Goal: Transaction & Acquisition: Subscribe to service/newsletter

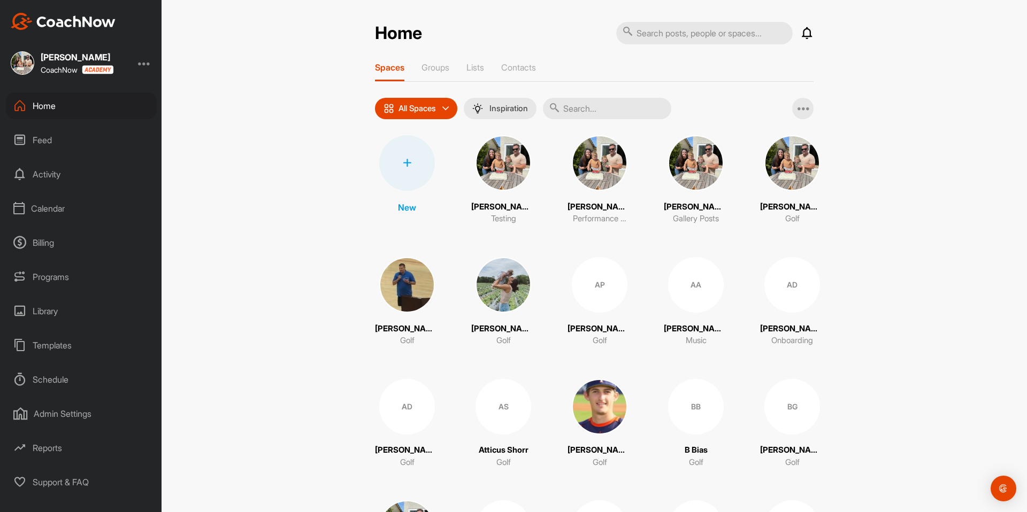
click at [43, 244] on div "Billing" at bounding box center [81, 242] width 151 height 27
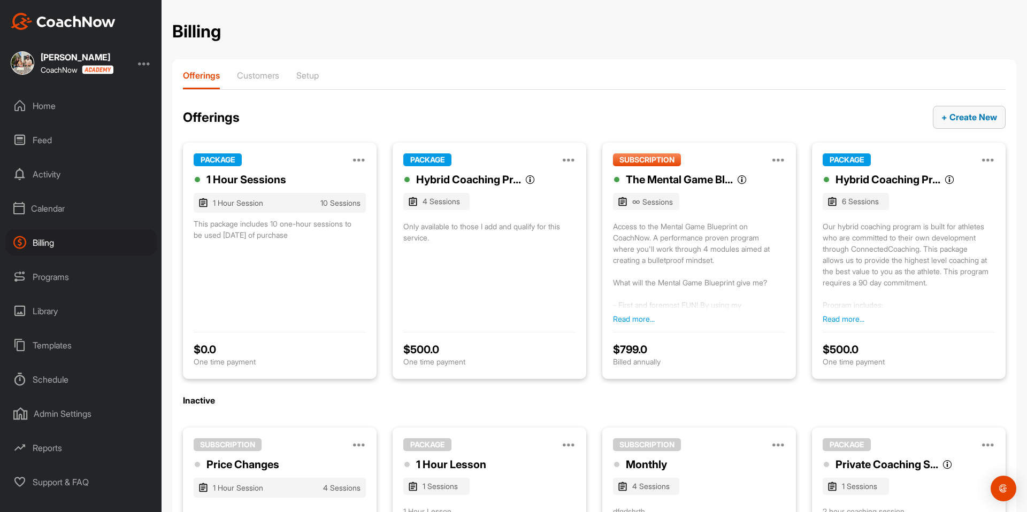
click at [969, 118] on span "+ Create New" at bounding box center [969, 117] width 56 height 11
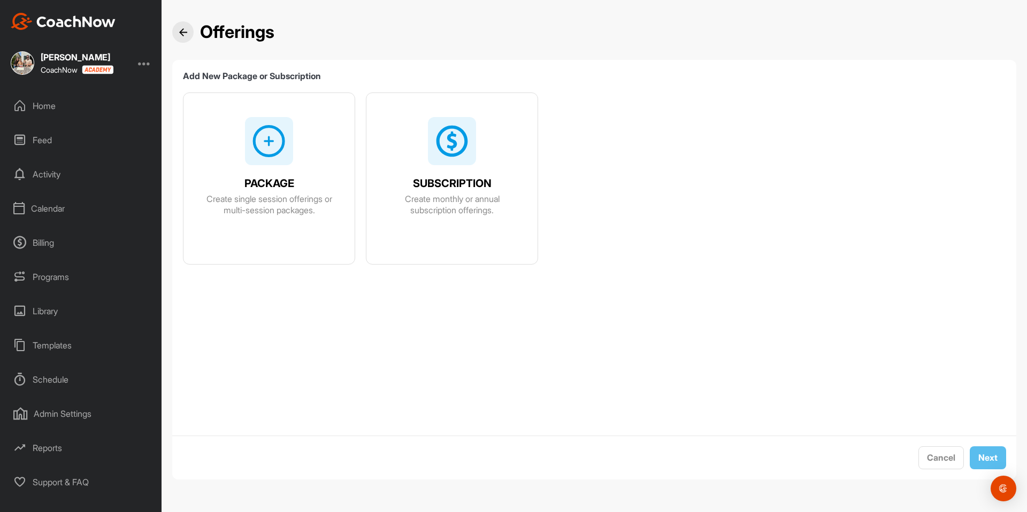
click at [447, 166] on div "SUBSCRIPTION Create monthly or annual subscription offerings." at bounding box center [451, 190] width 171 height 195
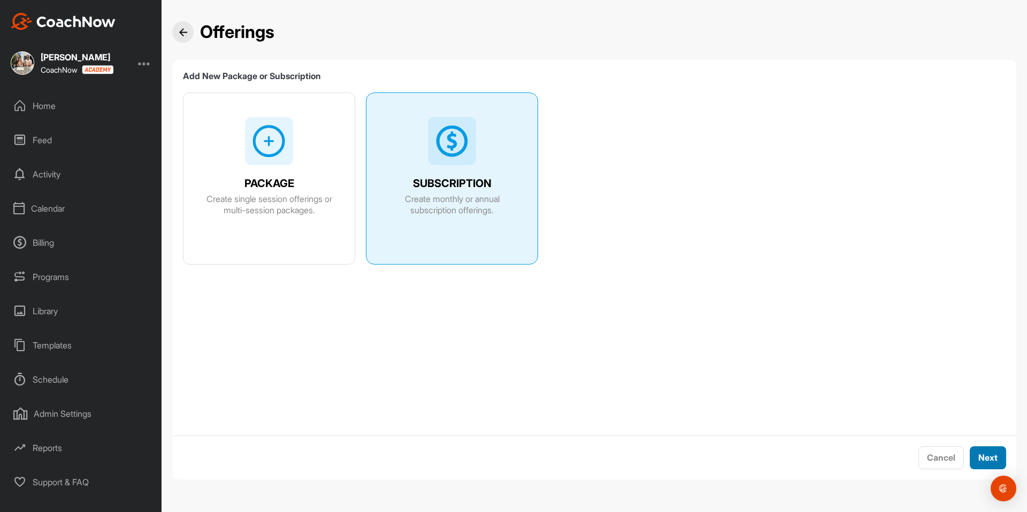
click at [992, 460] on span "Next" at bounding box center [987, 457] width 19 height 11
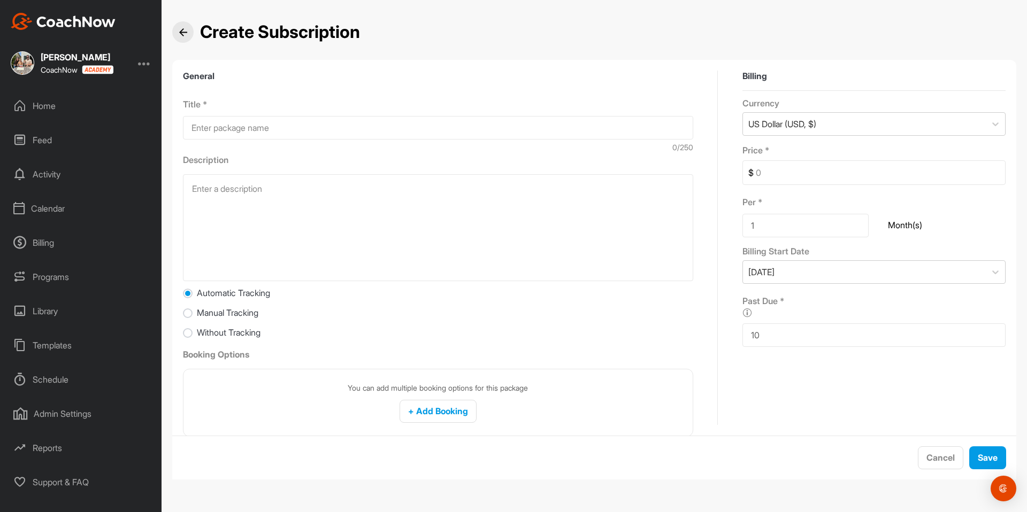
click at [759, 223] on input "1" at bounding box center [805, 226] width 126 height 24
click at [179, 33] on img at bounding box center [183, 32] width 8 height 8
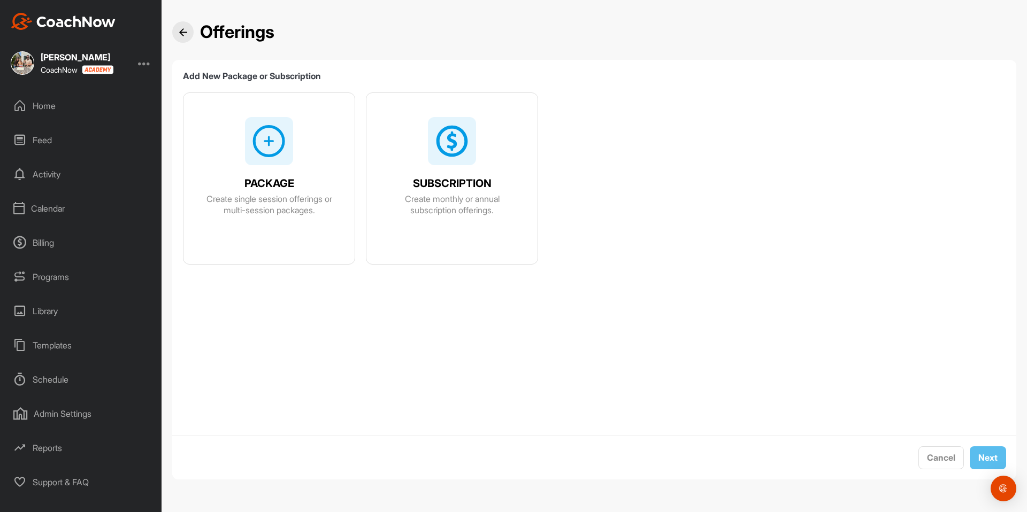
click at [188, 35] on div at bounding box center [182, 31] width 21 height 21
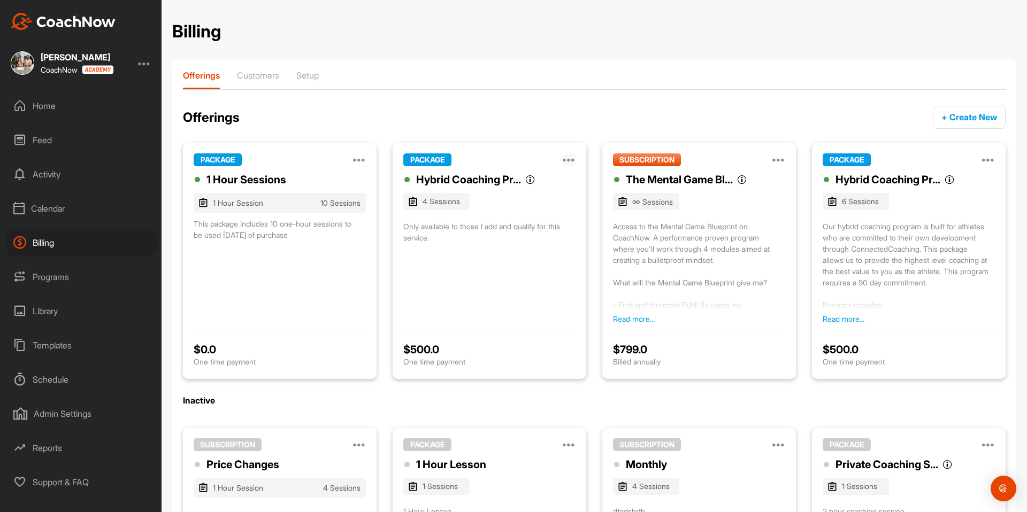
click at [570, 158] on icon at bounding box center [569, 159] width 13 height 13
click at [484, 197] on button "Manage" at bounding box center [501, 195] width 150 height 35
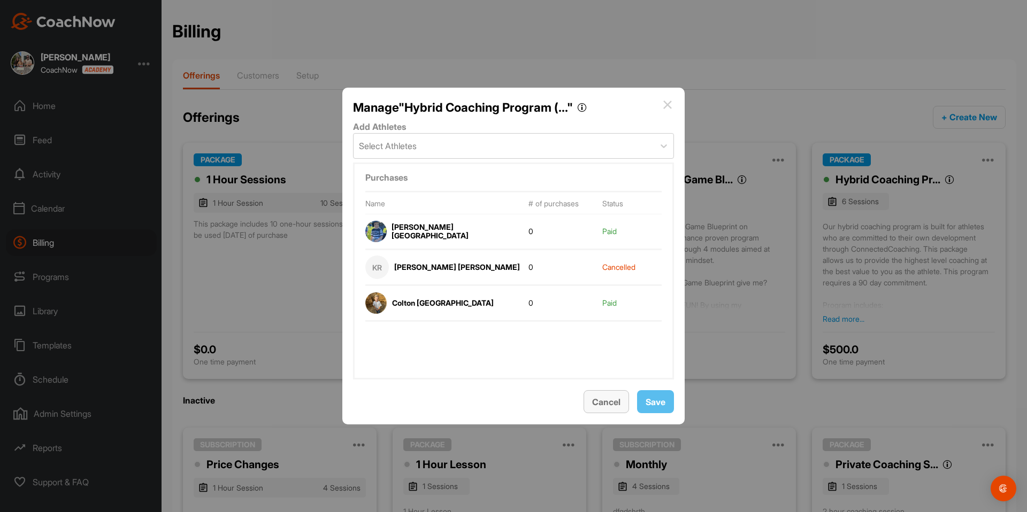
click at [603, 397] on span "Cancel" at bounding box center [606, 402] width 28 height 11
